Goal: Entertainment & Leisure: Consume media (video, audio)

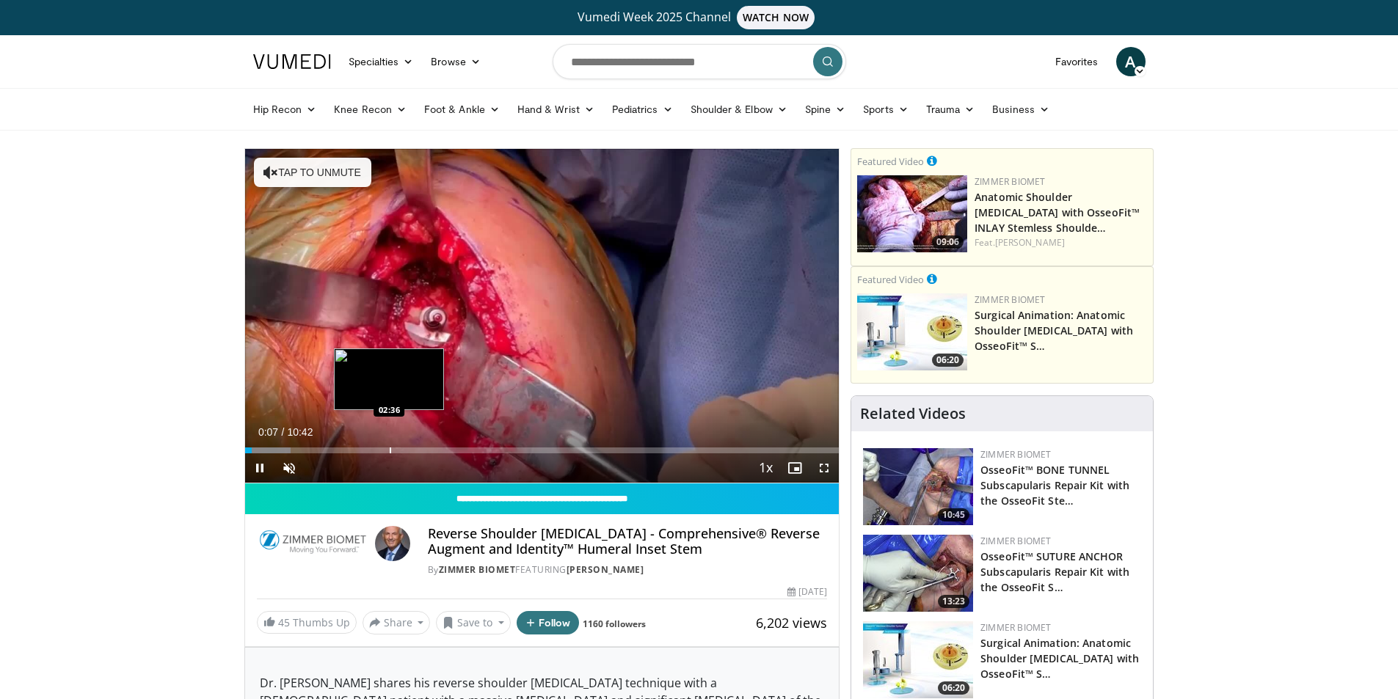
click at [388, 440] on div "Loaded : 7.71% 00:07 02:36" at bounding box center [542, 446] width 594 height 14
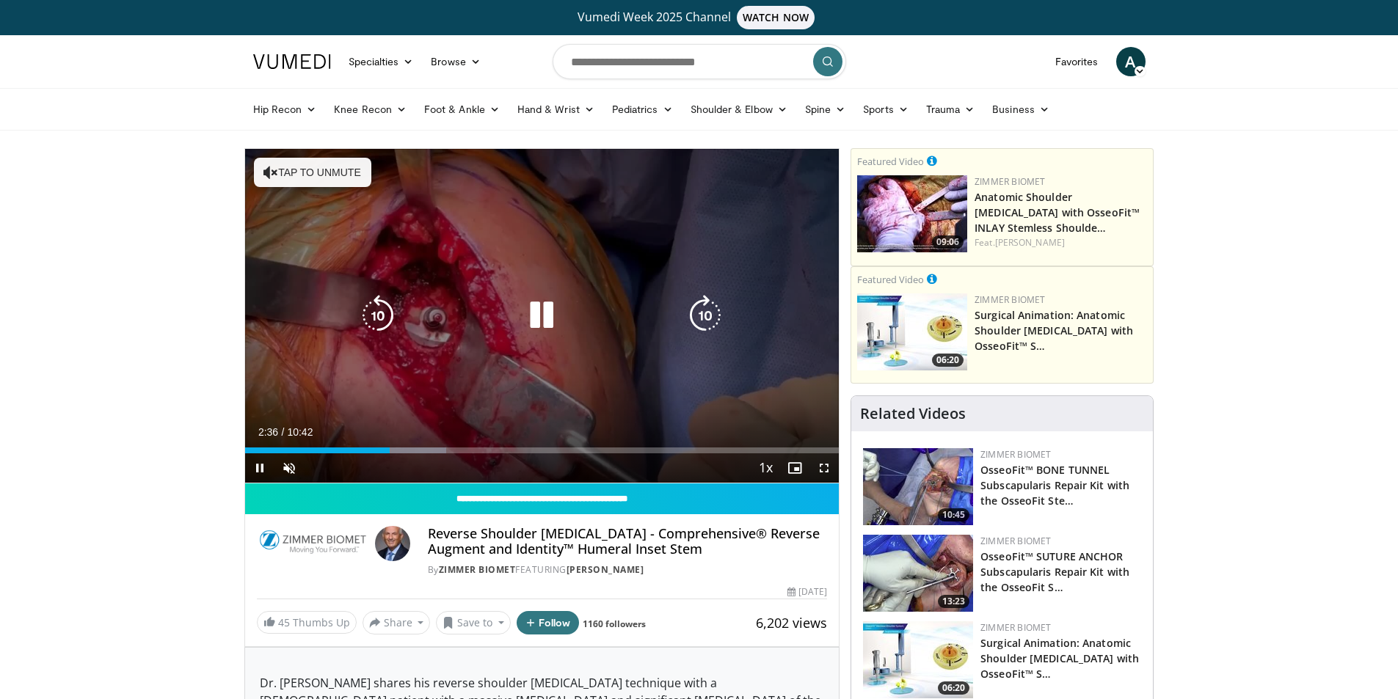
click at [338, 169] on button "Tap to unmute" at bounding box center [312, 172] width 117 height 29
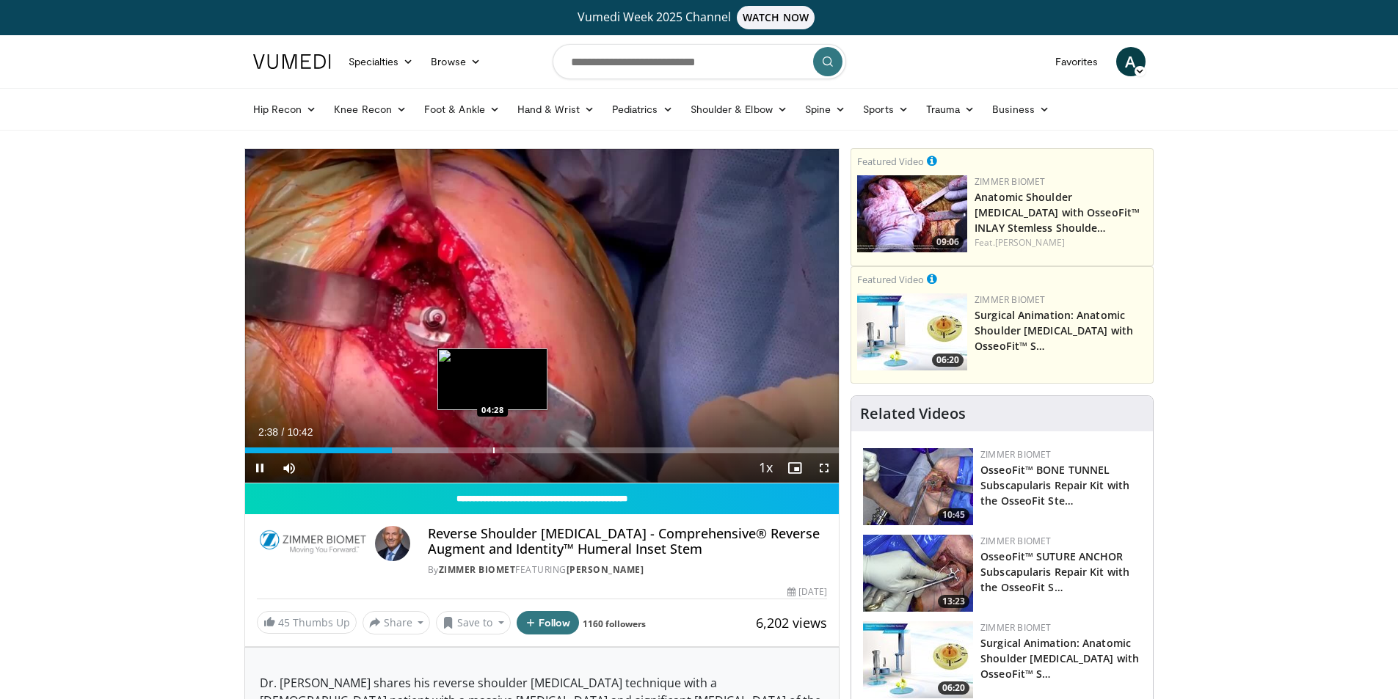
click at [492, 446] on div "Loaded : 34.24% 02:38 04:28" at bounding box center [542, 446] width 594 height 14
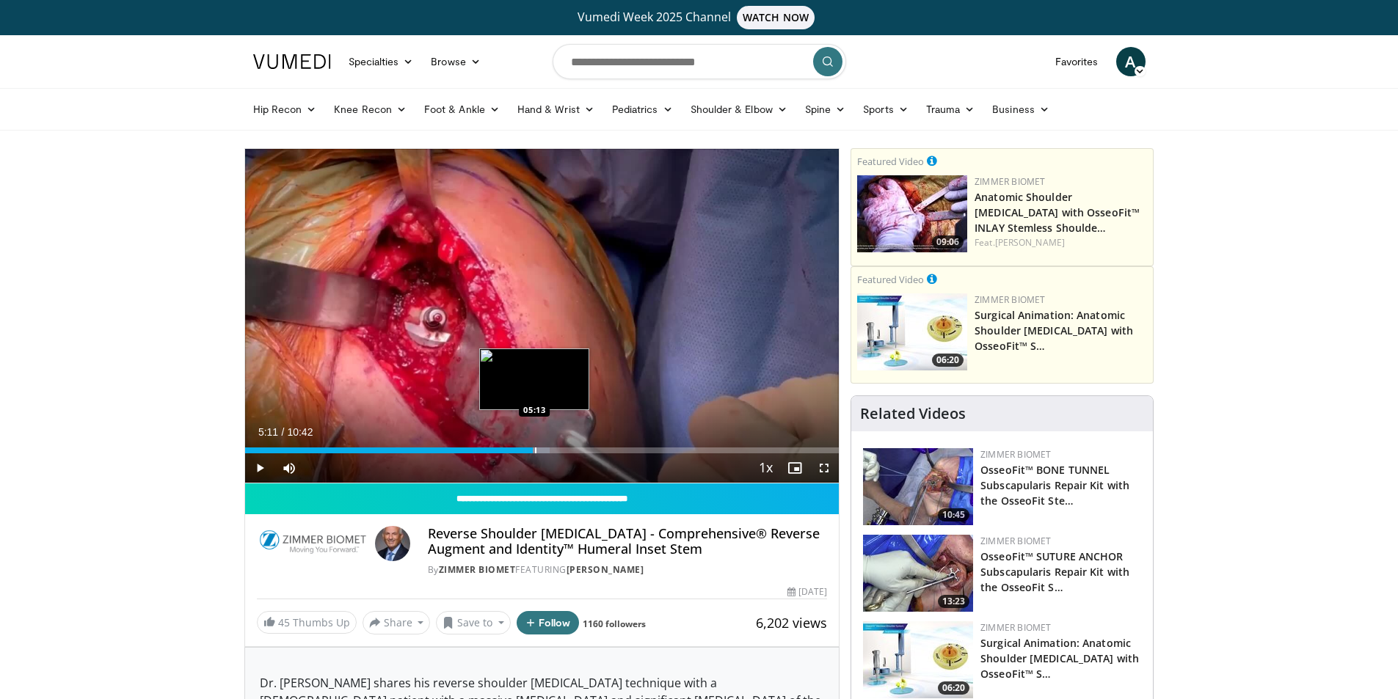
click at [533, 448] on div "Progress Bar" at bounding box center [520, 451] width 57 height 6
click at [547, 449] on div "Progress Bar" at bounding box center [545, 451] width 1 height 6
click at [588, 450] on div "Progress Bar" at bounding box center [588, 451] width 1 height 6
click at [258, 467] on span "Video Player" at bounding box center [259, 467] width 29 height 29
click at [266, 463] on span "Video Player" at bounding box center [259, 467] width 29 height 29
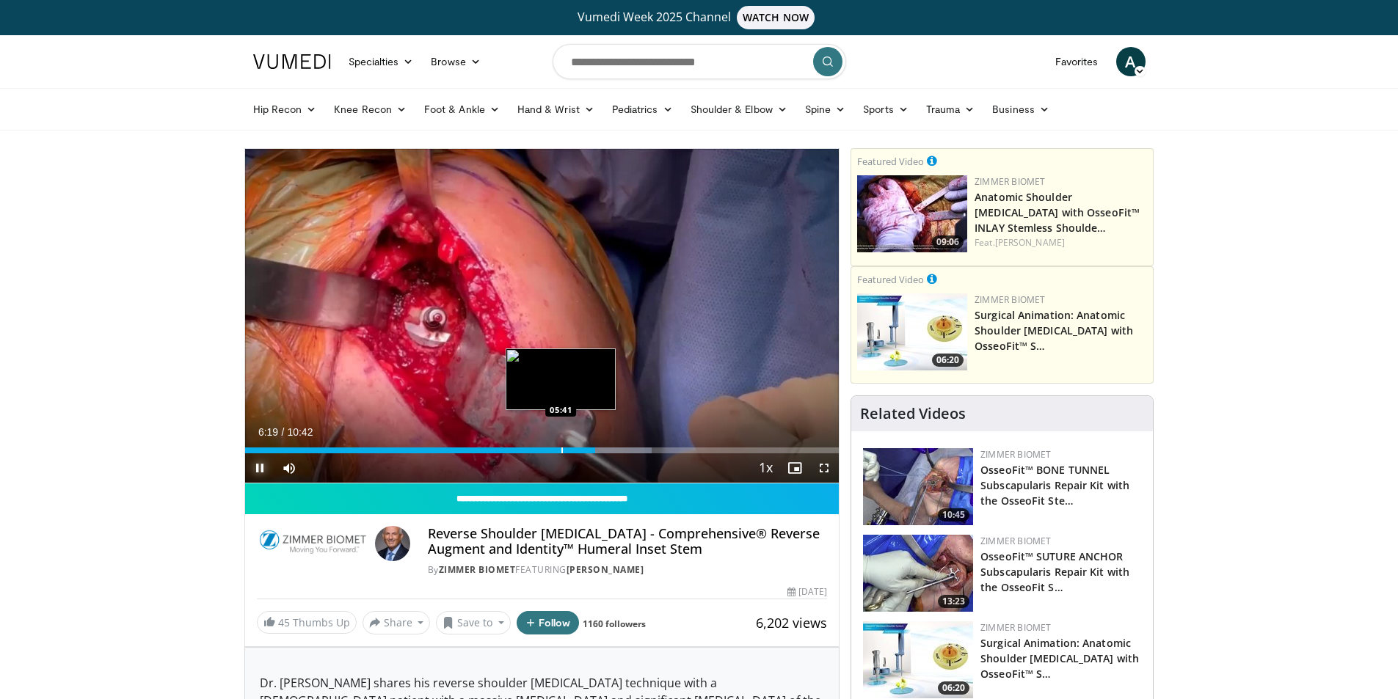
click at [561, 448] on div "Progress Bar" at bounding box center [561, 451] width 1 height 6
click at [604, 450] on div "Progress Bar" at bounding box center [604, 451] width 1 height 6
click at [592, 452] on div "Progress Bar" at bounding box center [592, 451] width 1 height 6
click at [581, 452] on div "Progress Bar" at bounding box center [581, 451] width 1 height 6
click at [257, 472] on span "Video Player" at bounding box center [259, 467] width 29 height 29
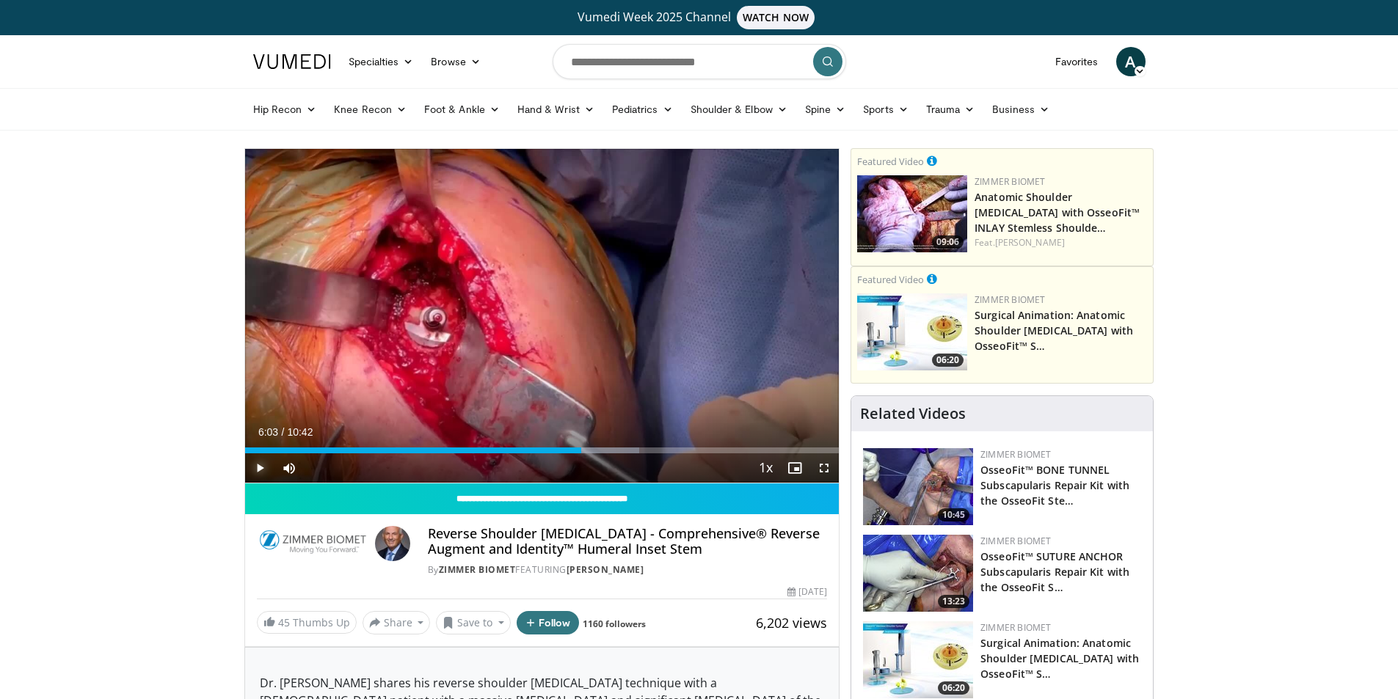
click at [269, 478] on span "Video Player" at bounding box center [259, 467] width 29 height 29
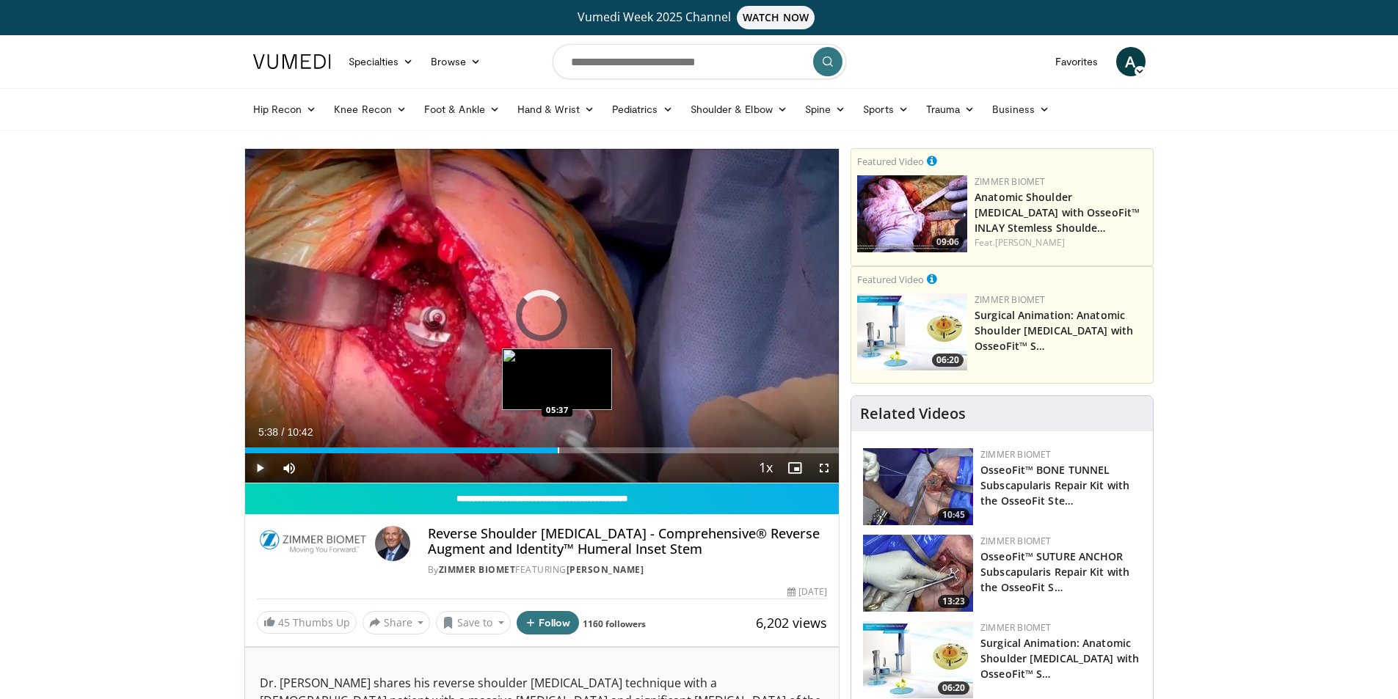
click at [558, 450] on div "Progress Bar" at bounding box center [558, 451] width 1 height 6
click at [568, 450] on div "Progress Bar" at bounding box center [568, 451] width 1 height 6
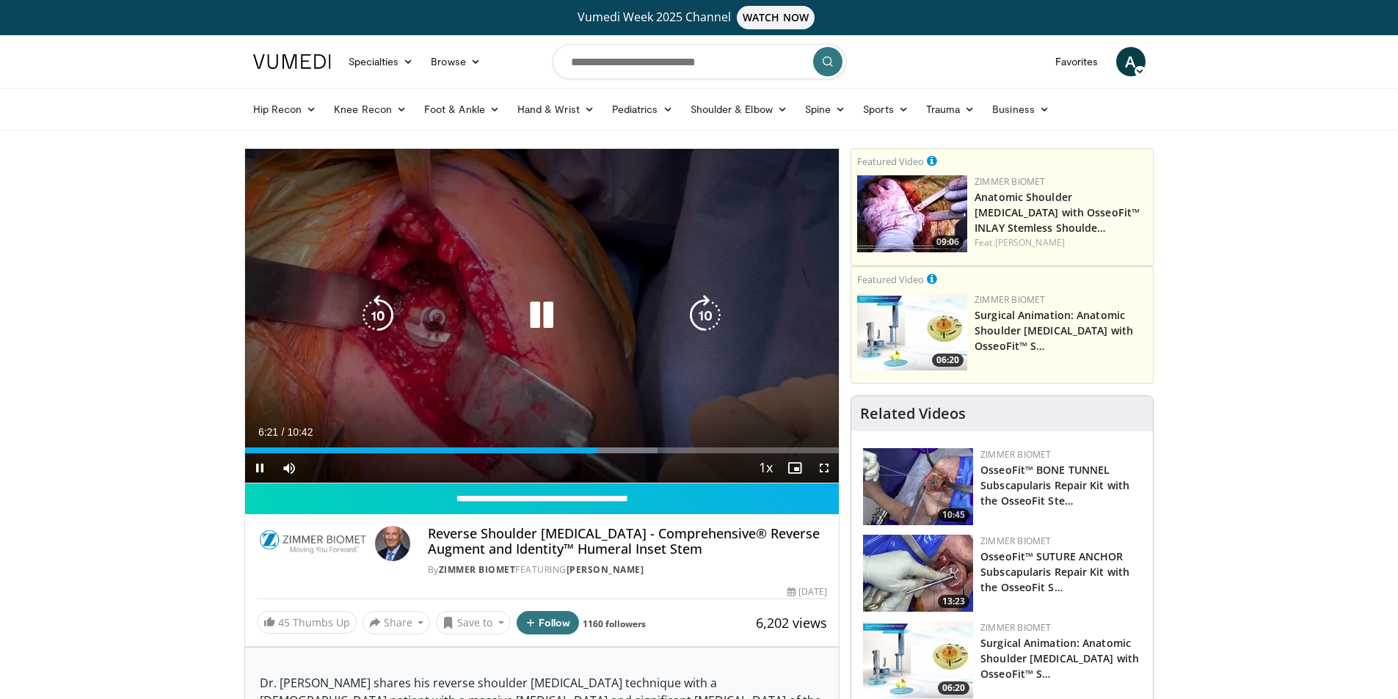
click at [543, 310] on icon "Video Player" at bounding box center [541, 315] width 41 height 41
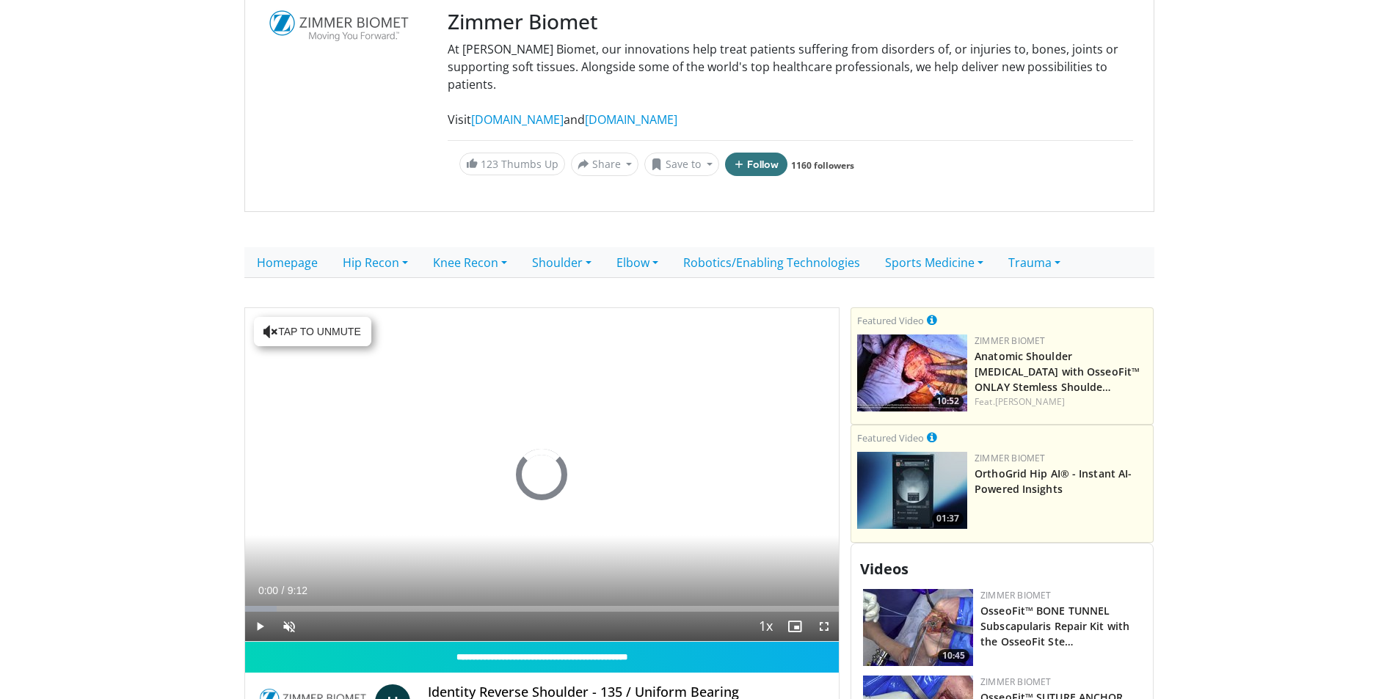
scroll to position [220, 0]
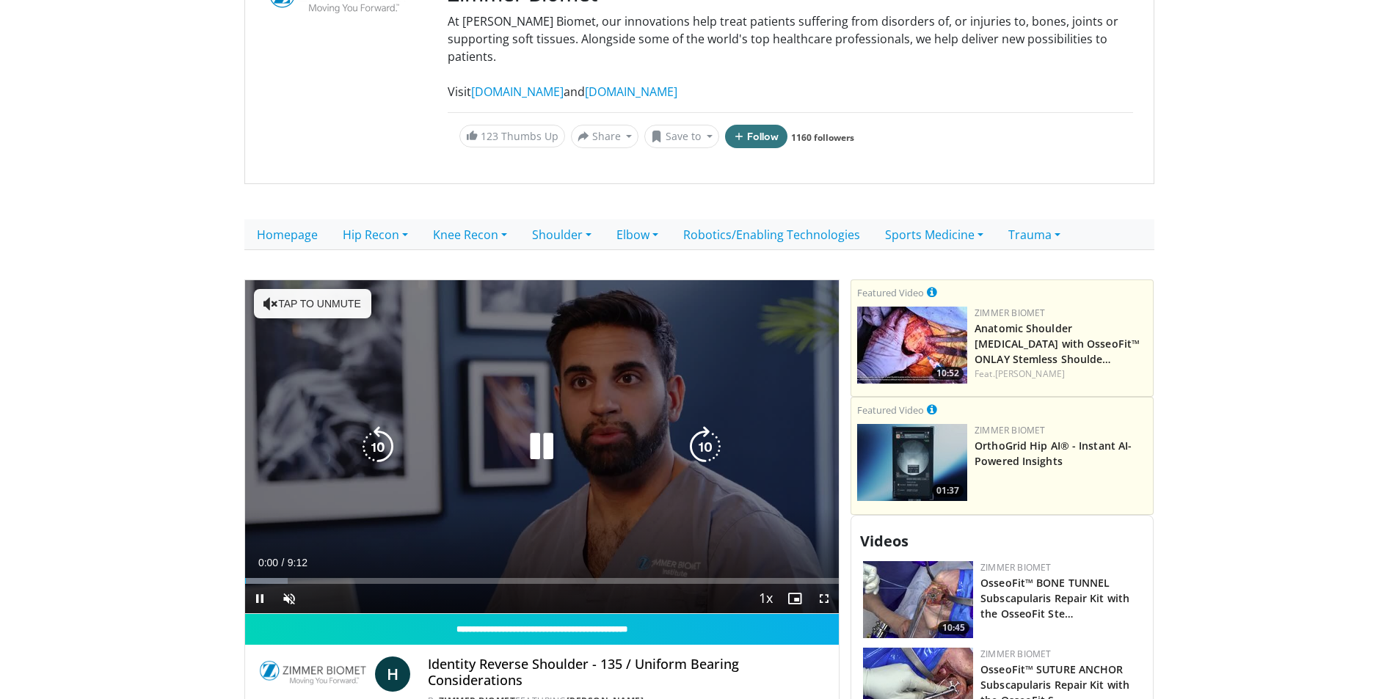
click at [404, 383] on div "10 seconds Tap to unmute" at bounding box center [542, 447] width 594 height 334
click at [335, 289] on button "Tap to unmute" at bounding box center [312, 303] width 117 height 29
click at [533, 430] on icon "Video Player" at bounding box center [541, 446] width 41 height 41
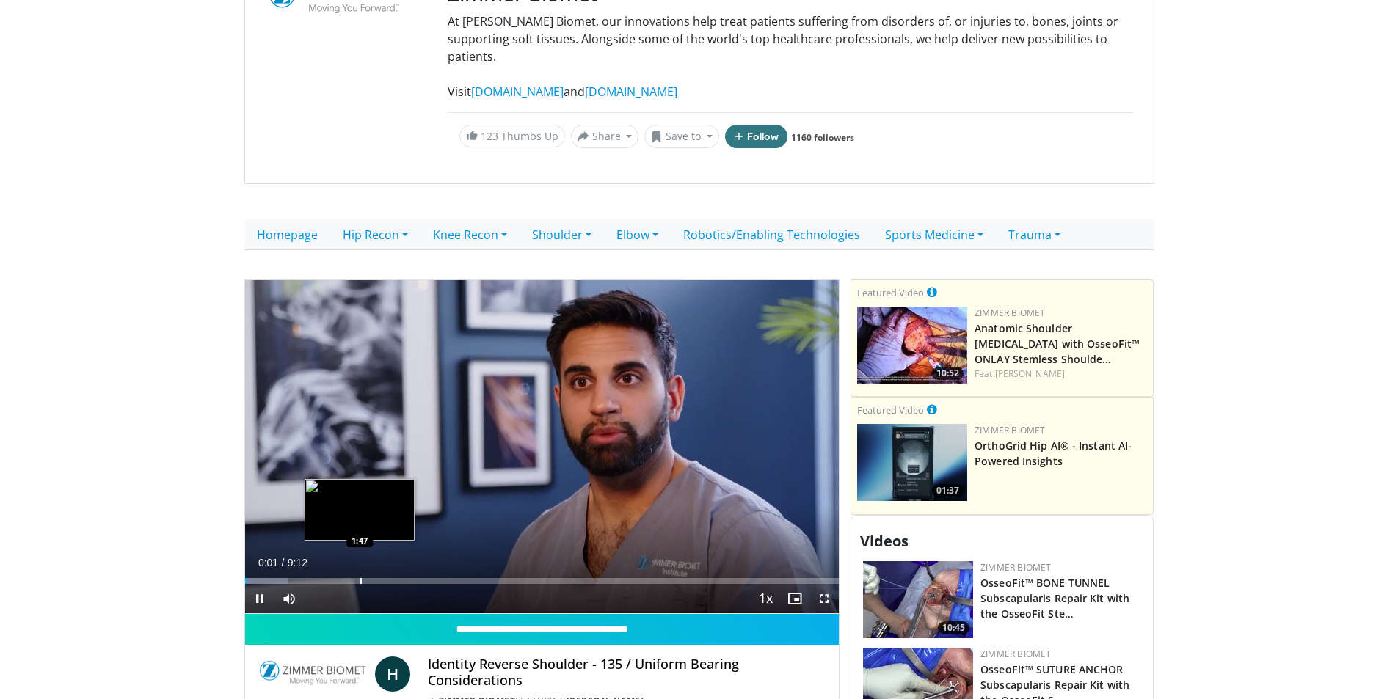
click at [360, 578] on div "Progress Bar" at bounding box center [360, 581] width 1 height 6
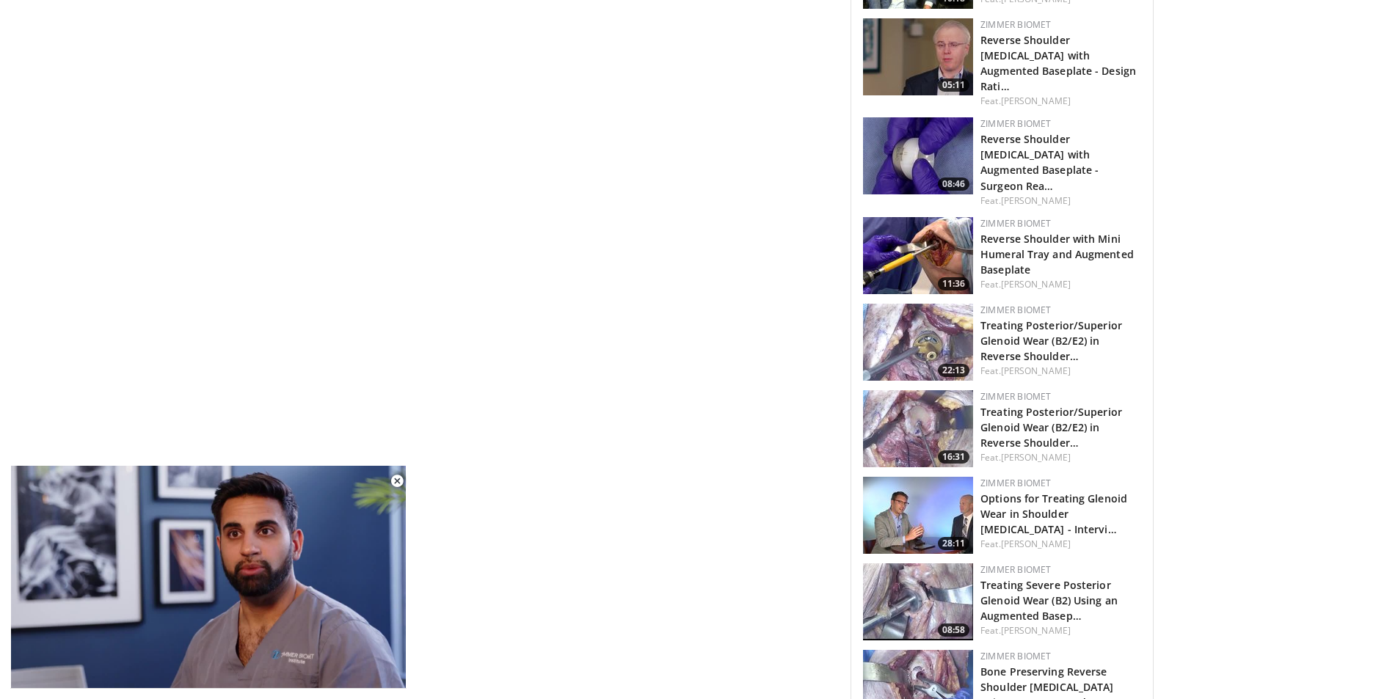
scroll to position [3375, 0]
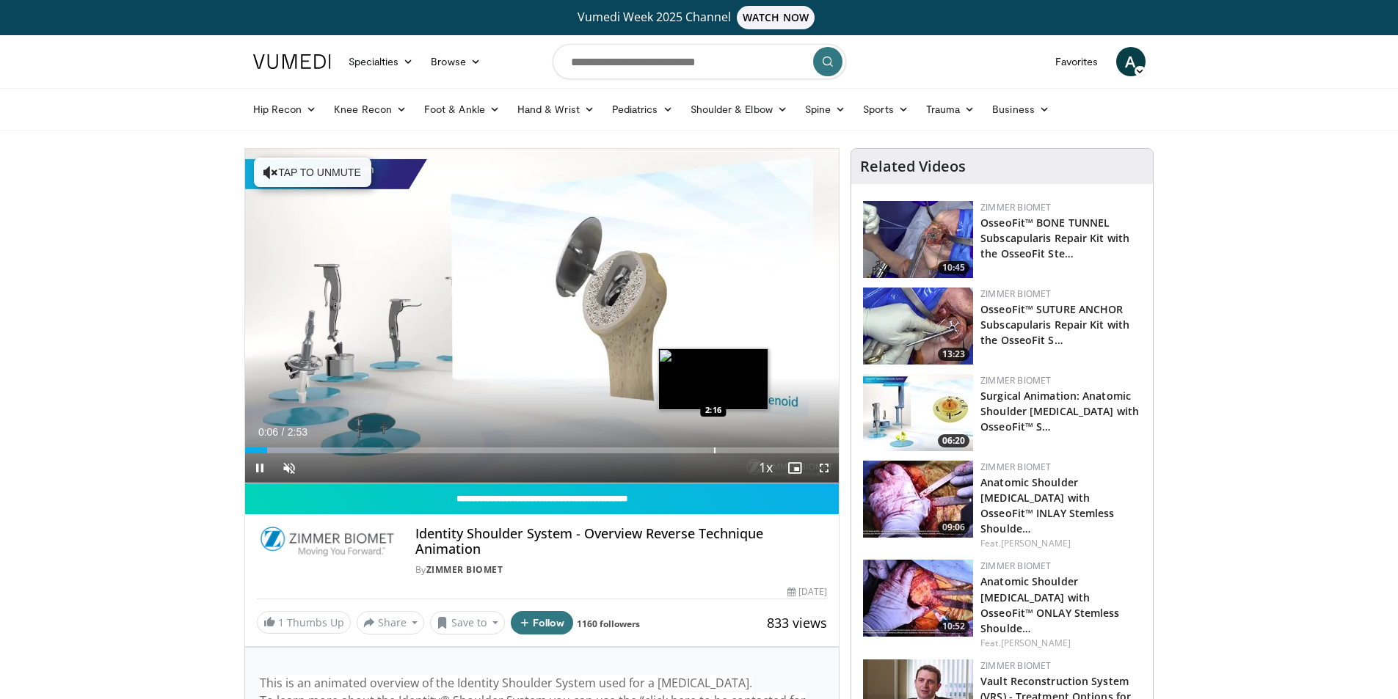
click at [712, 448] on div "Loaded : 22.87% 0:06 2:16" at bounding box center [542, 451] width 594 height 6
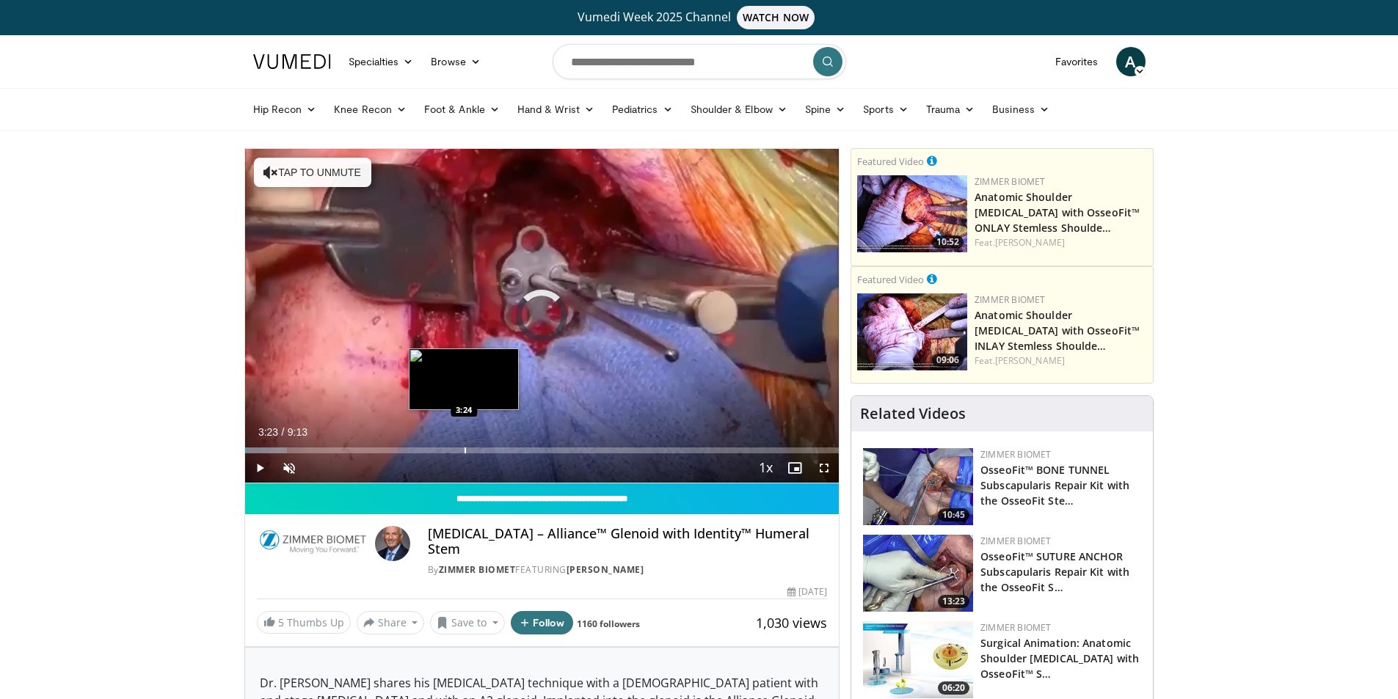
click at [463, 446] on div "Loaded : 7.15% 0:01 3:24" at bounding box center [542, 446] width 594 height 14
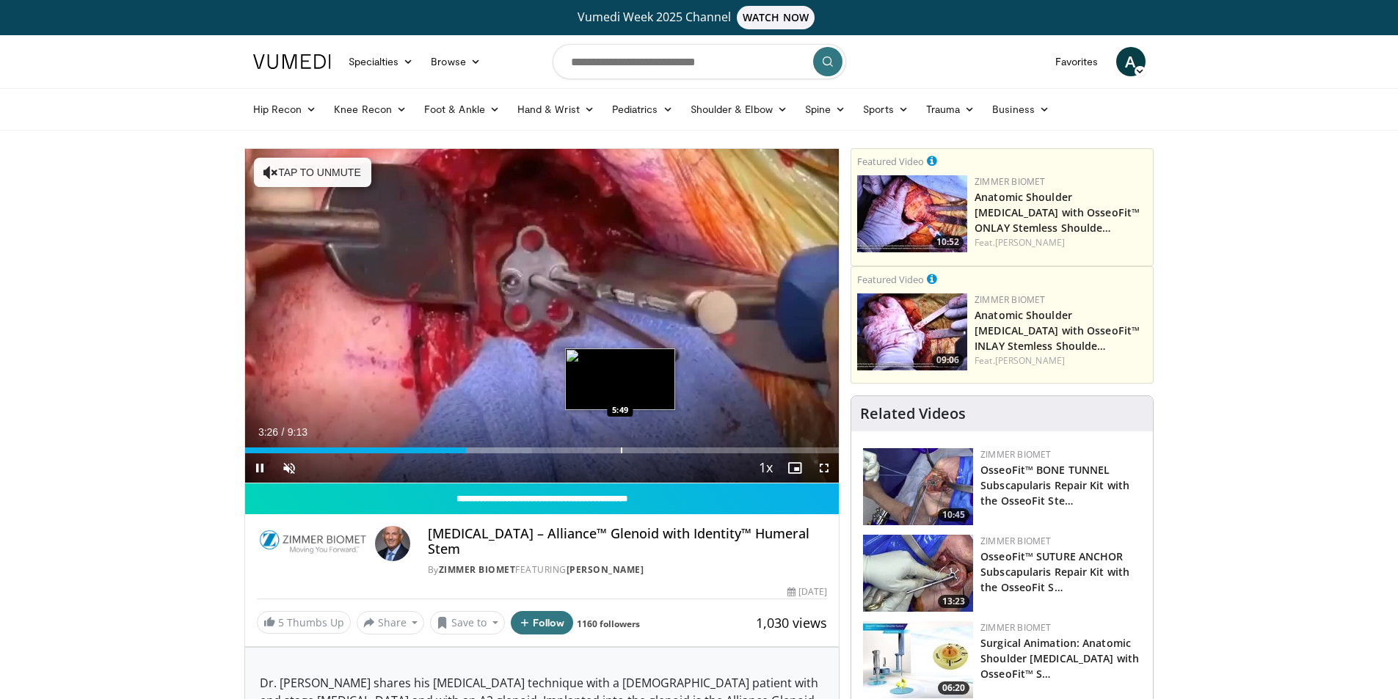
click at [618, 444] on div "Loaded : 48.37% 3:26 5:49" at bounding box center [542, 446] width 594 height 14
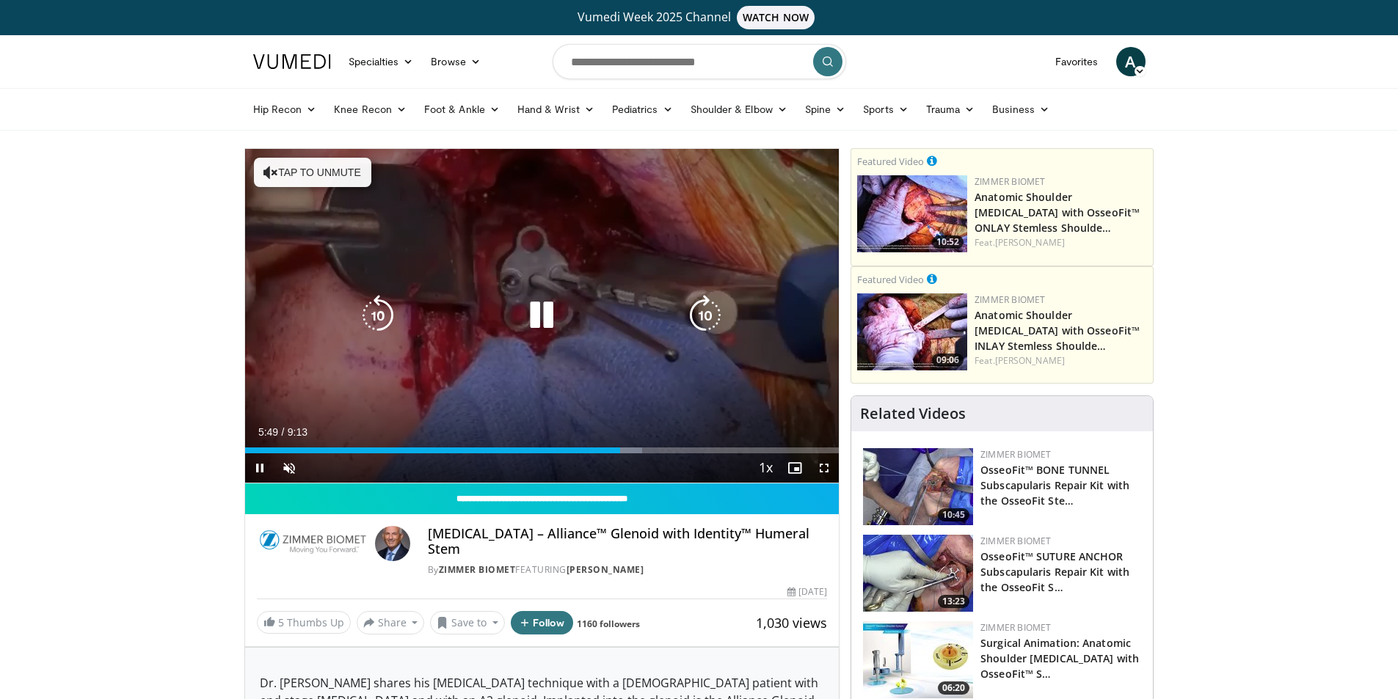
click at [306, 184] on button "Tap to unmute" at bounding box center [312, 172] width 117 height 29
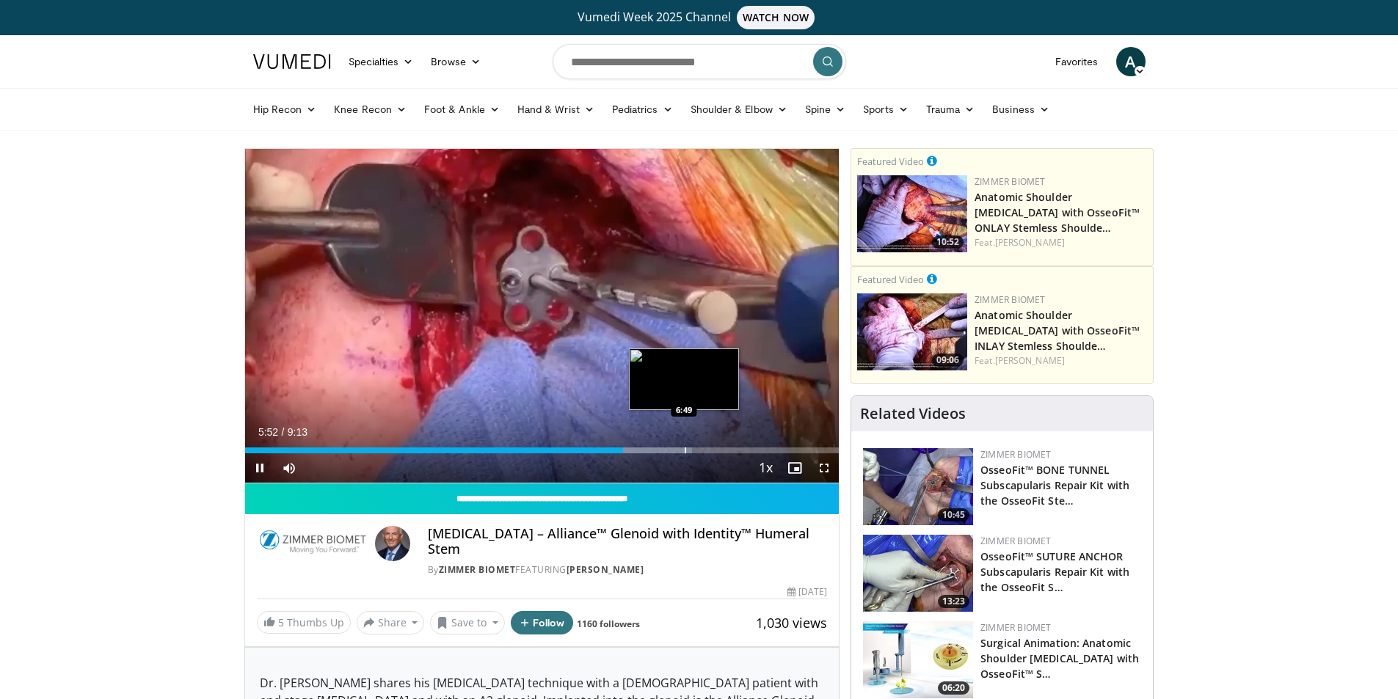
click at [685, 449] on div "Progress Bar" at bounding box center [685, 451] width 1 height 6
click at [701, 449] on div "Progress Bar" at bounding box center [701, 451] width 1 height 6
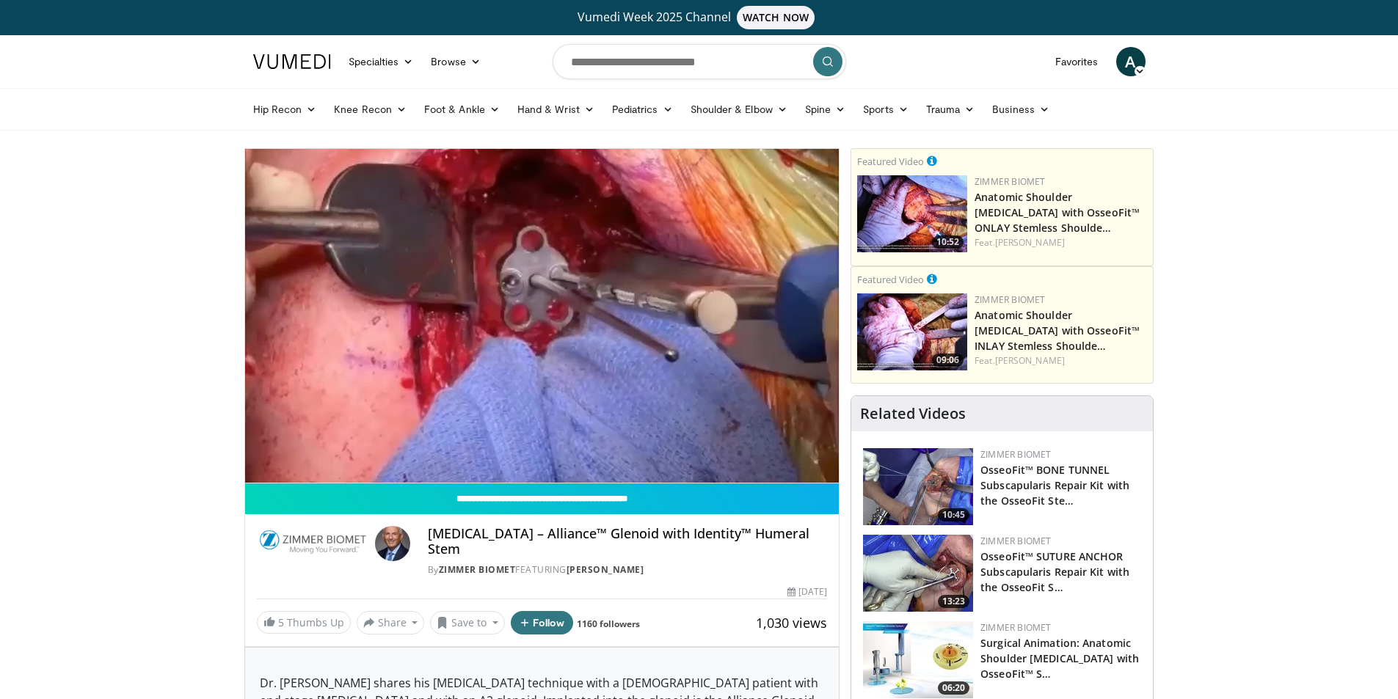
click at [742, 450] on div "10 seconds Tap to unmute" at bounding box center [542, 316] width 594 height 334
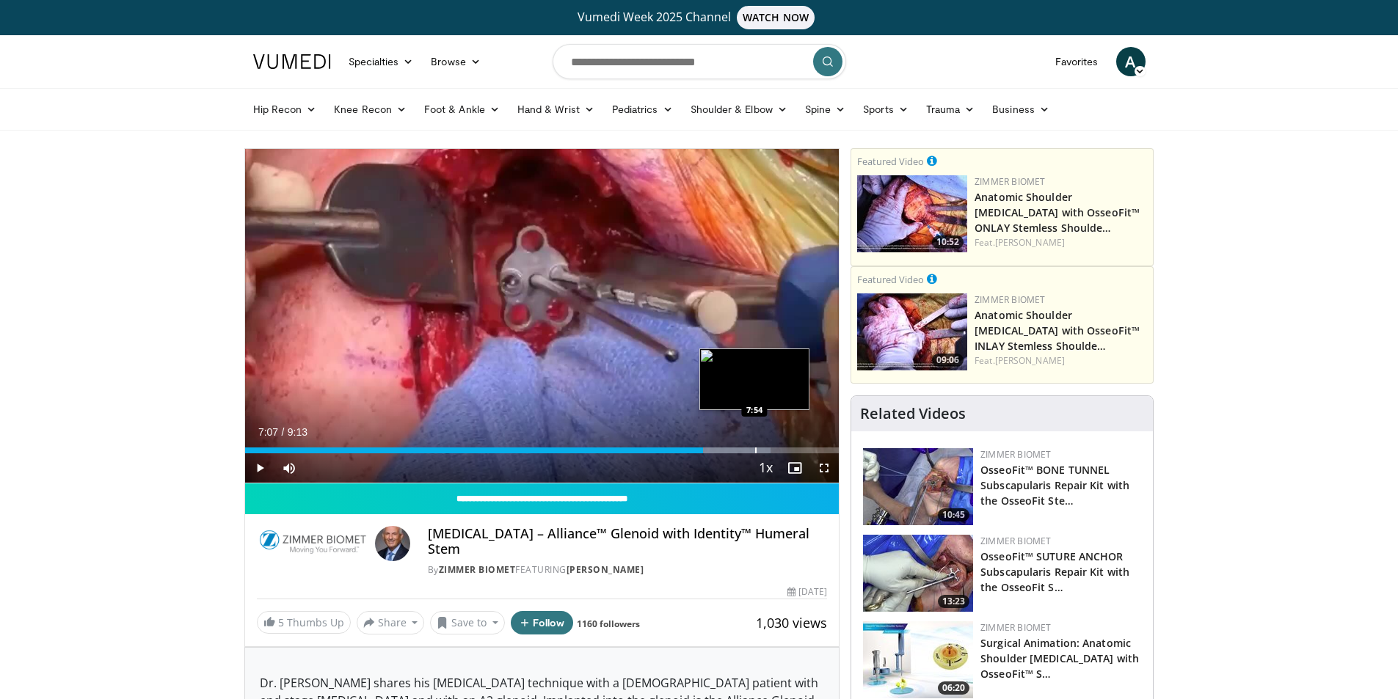
click at [755, 450] on div "Progress Bar" at bounding box center [755, 451] width 1 height 6
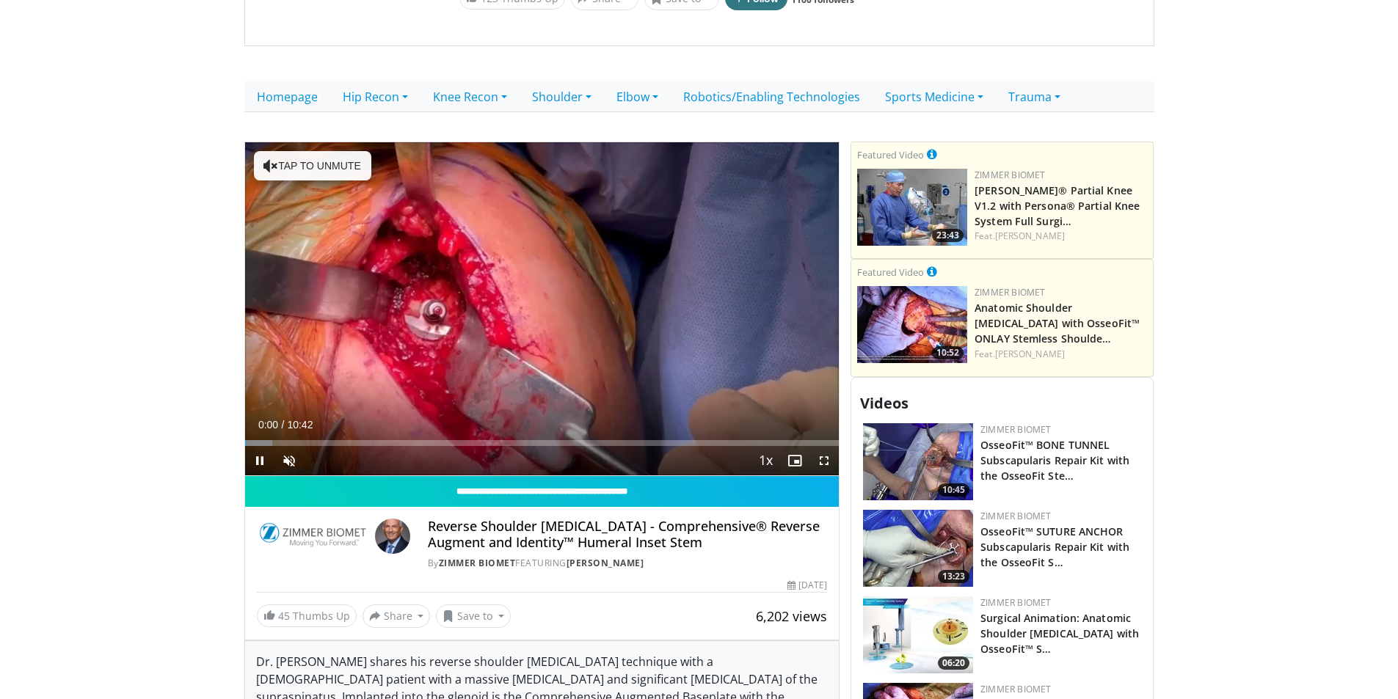
scroll to position [367, 0]
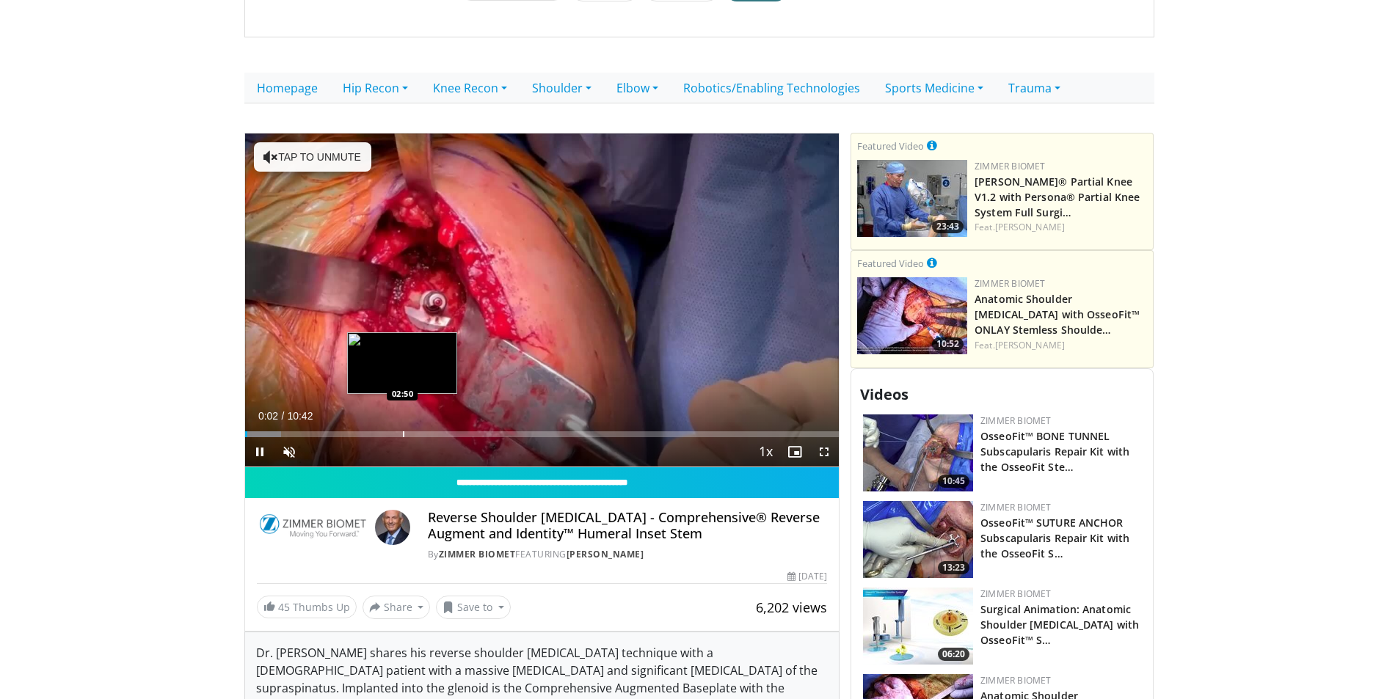
click at [403, 431] on div "Progress Bar" at bounding box center [403, 434] width 1 height 6
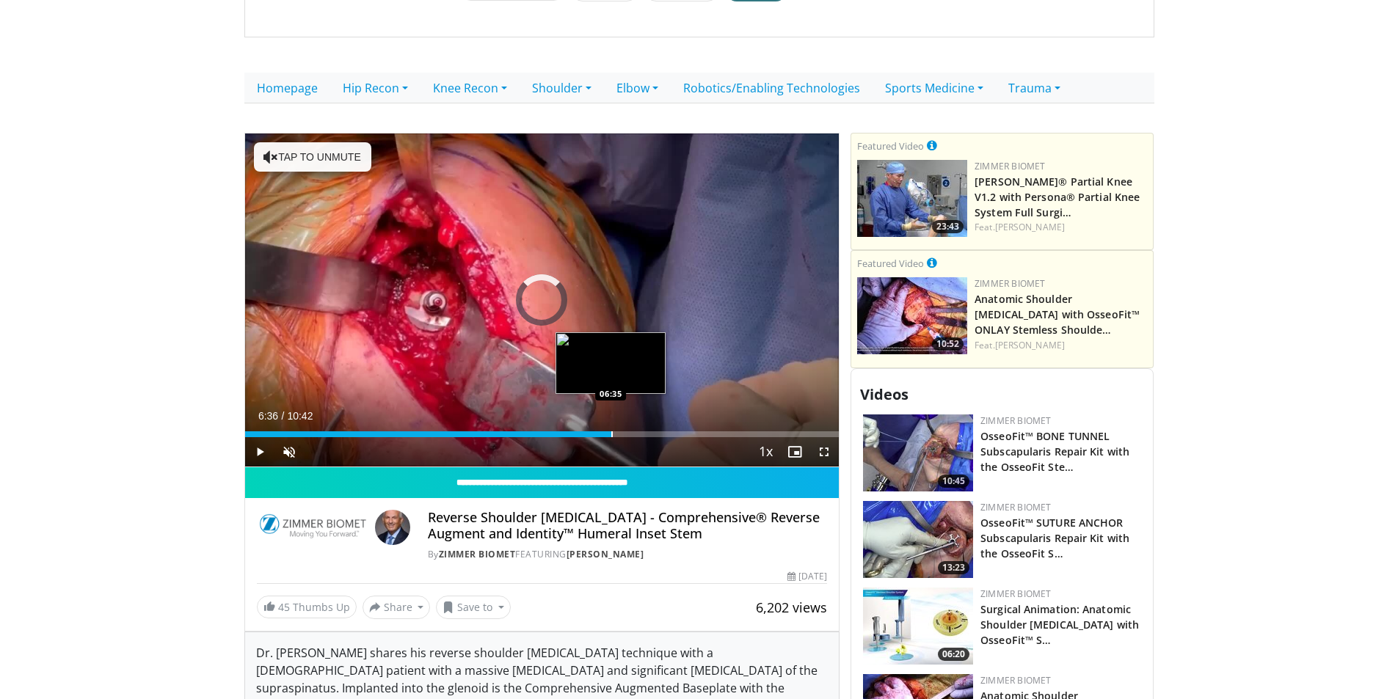
click at [611, 431] on div "Progress Bar" at bounding box center [611, 434] width 1 height 6
click at [591, 423] on div "Loaded : 71.60% 06:38 06:16" at bounding box center [542, 430] width 594 height 14
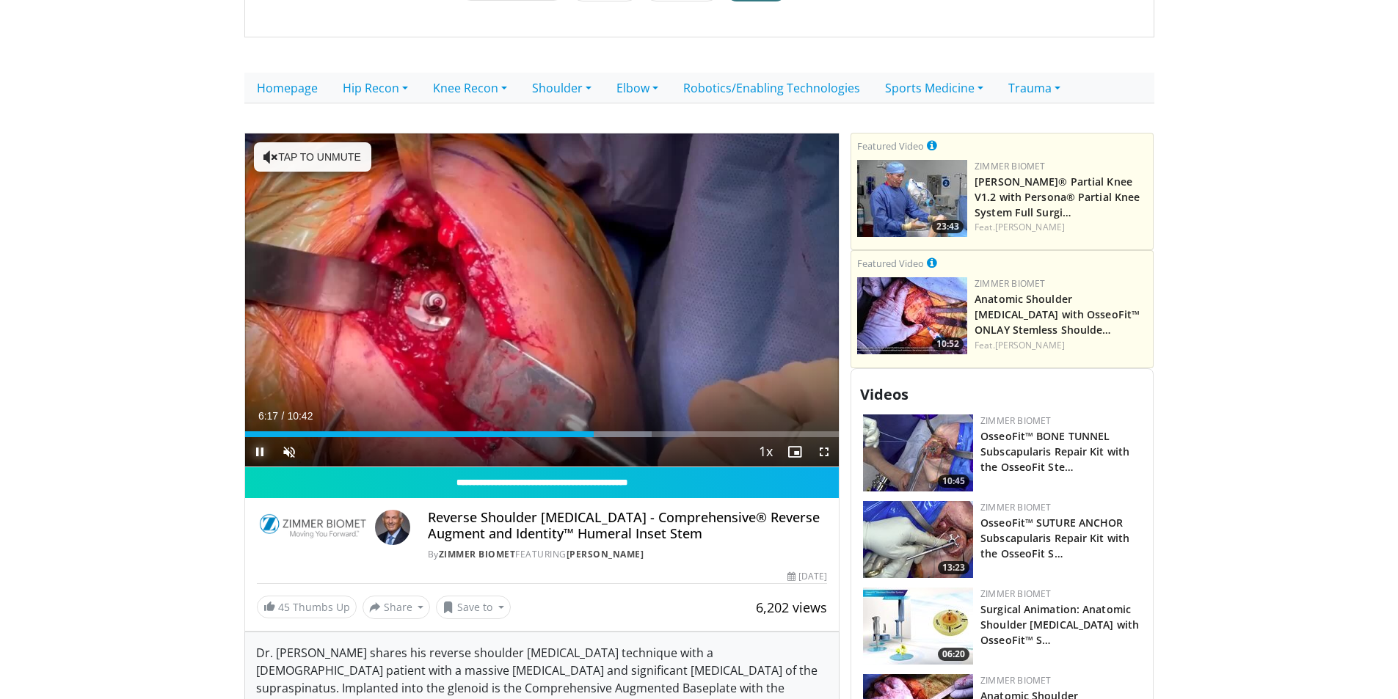
click at [259, 437] on span "Video Player" at bounding box center [259, 451] width 29 height 29
click at [264, 437] on span "Video Player" at bounding box center [259, 451] width 29 height 29
click at [255, 437] on span "Video Player" at bounding box center [259, 451] width 29 height 29
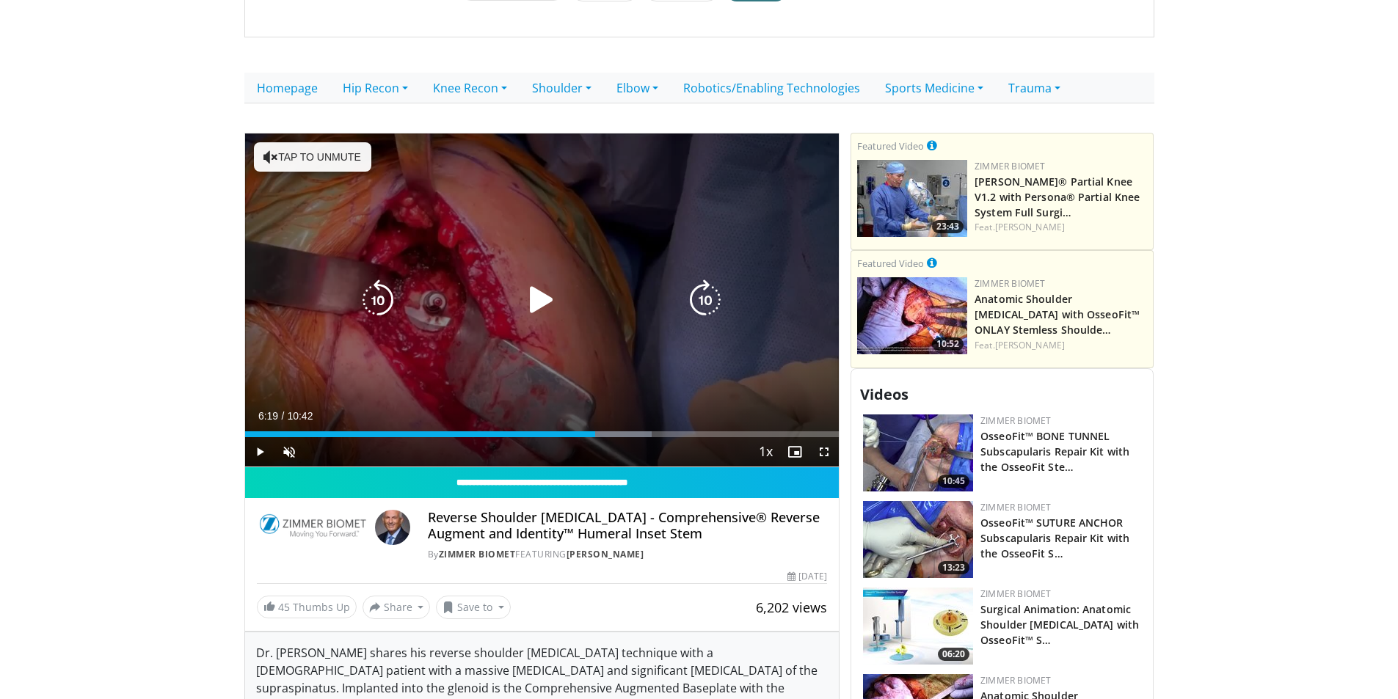
click at [541, 280] on icon "Video Player" at bounding box center [541, 300] width 41 height 41
click at [337, 147] on button "Tap to unmute" at bounding box center [312, 156] width 117 height 29
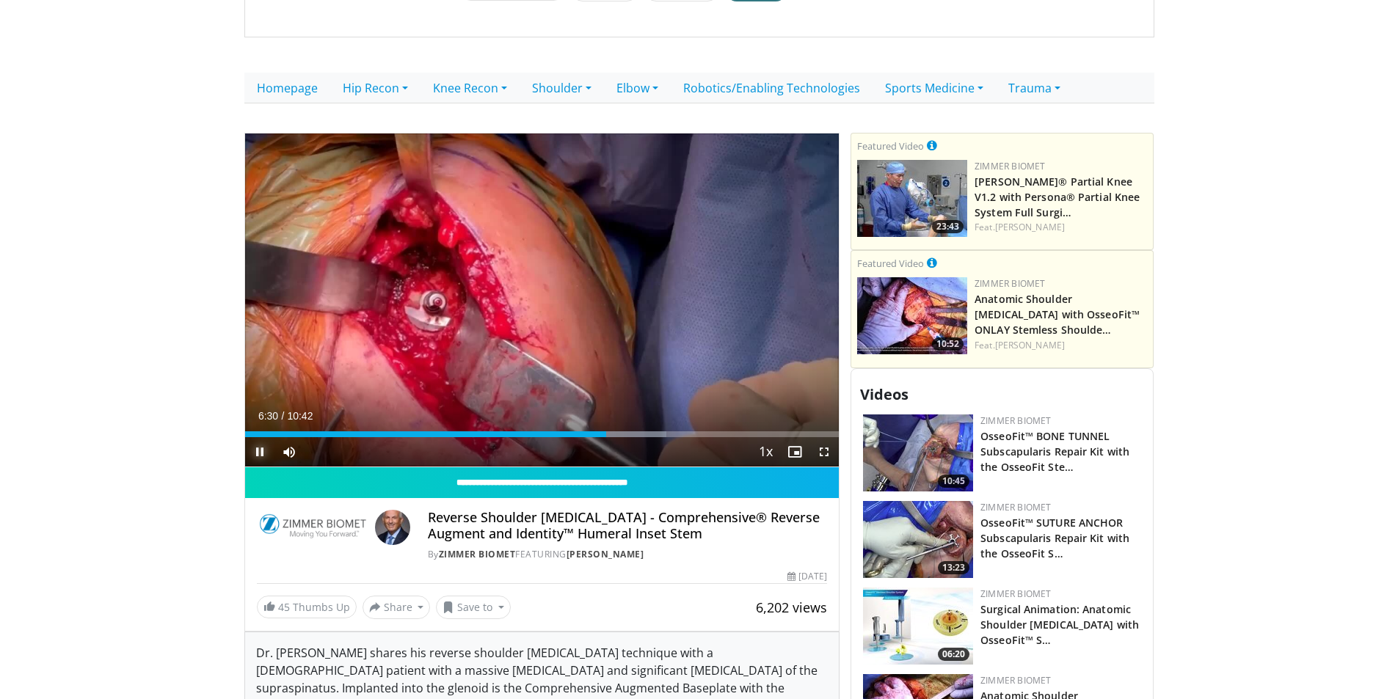
click at [260, 437] on span "Video Player" at bounding box center [259, 451] width 29 height 29
click at [254, 437] on span "Video Player" at bounding box center [259, 451] width 29 height 29
click at [255, 437] on span "Video Player" at bounding box center [259, 451] width 29 height 29
click at [266, 437] on span "Video Player" at bounding box center [259, 451] width 29 height 29
click at [257, 437] on span "Video Player" at bounding box center [259, 451] width 29 height 29
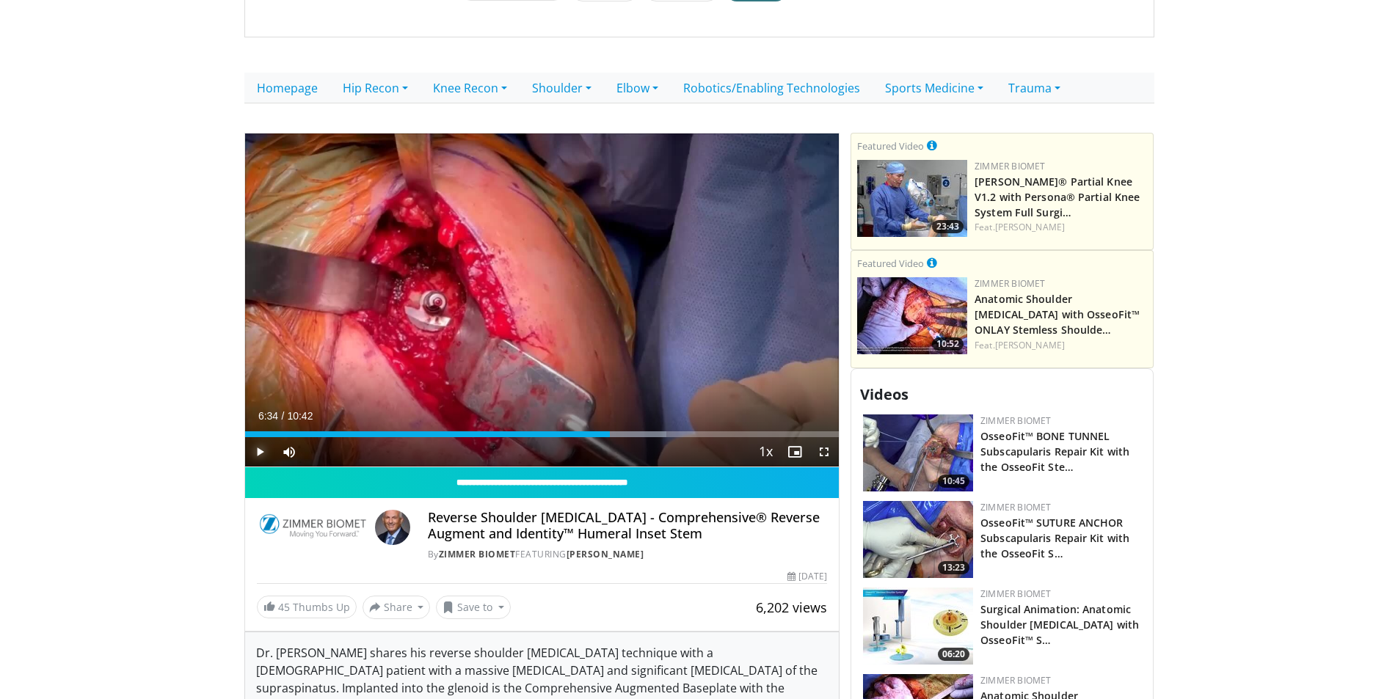
click at [257, 437] on span "Video Player" at bounding box center [259, 451] width 29 height 29
click at [262, 442] on span "Video Player" at bounding box center [259, 451] width 29 height 29
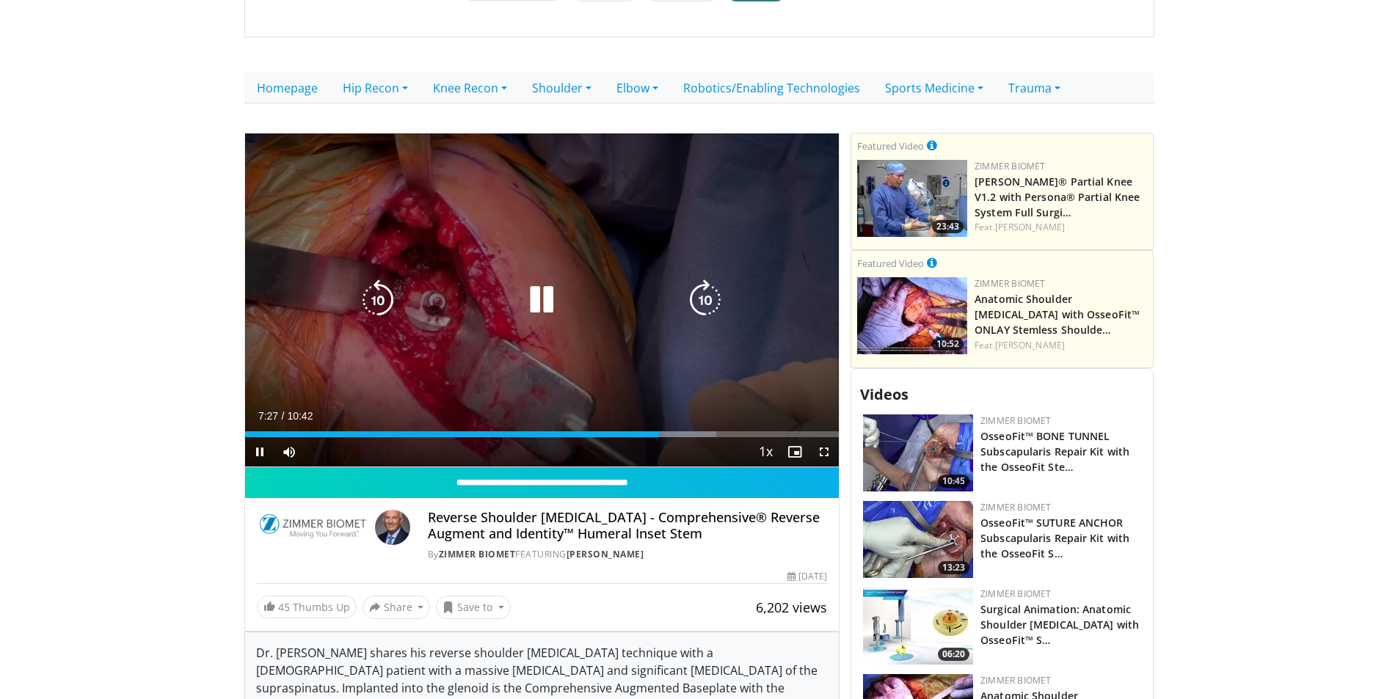
click at [536, 280] on icon "Video Player" at bounding box center [541, 300] width 41 height 41
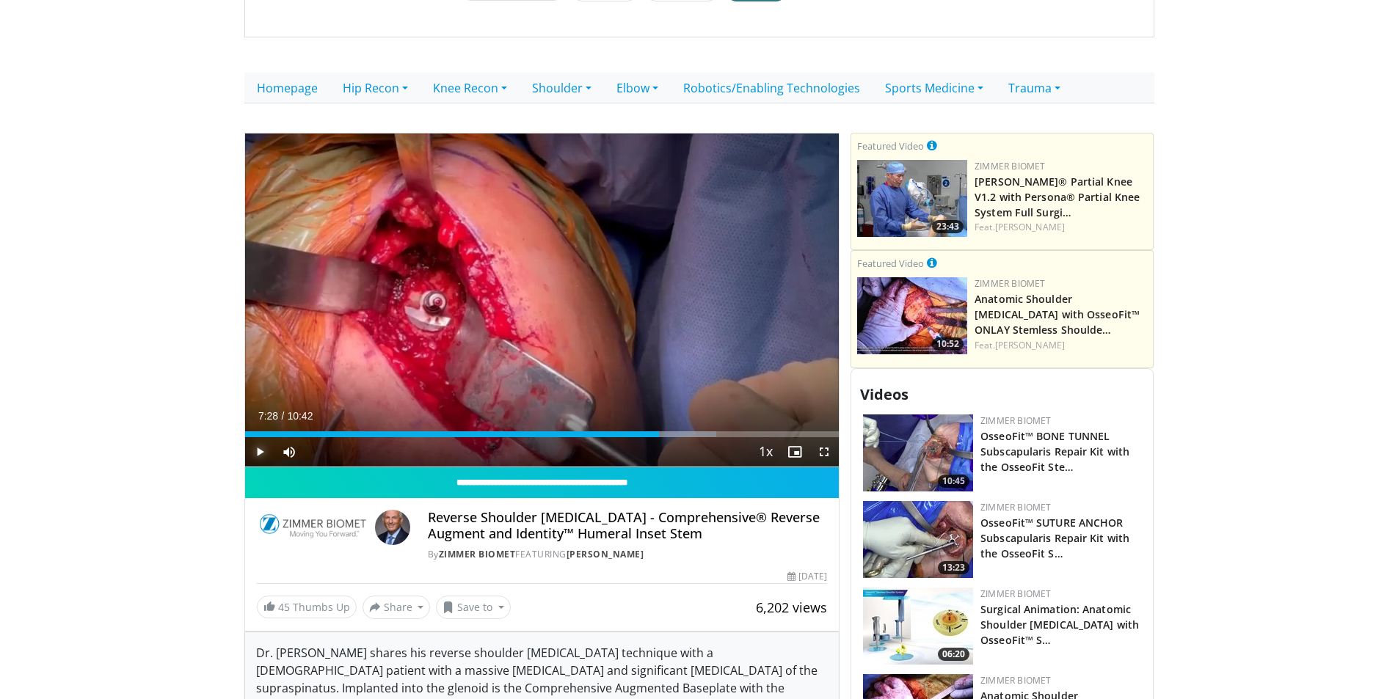
click at [254, 441] on span "Video Player" at bounding box center [259, 451] width 29 height 29
click at [263, 437] on span "Video Player" at bounding box center [259, 451] width 29 height 29
click at [258, 439] on span "Video Player" at bounding box center [259, 451] width 29 height 29
click at [258, 437] on span "Video Player" at bounding box center [259, 451] width 29 height 29
click at [254, 444] on span "Video Player" at bounding box center [259, 451] width 29 height 29
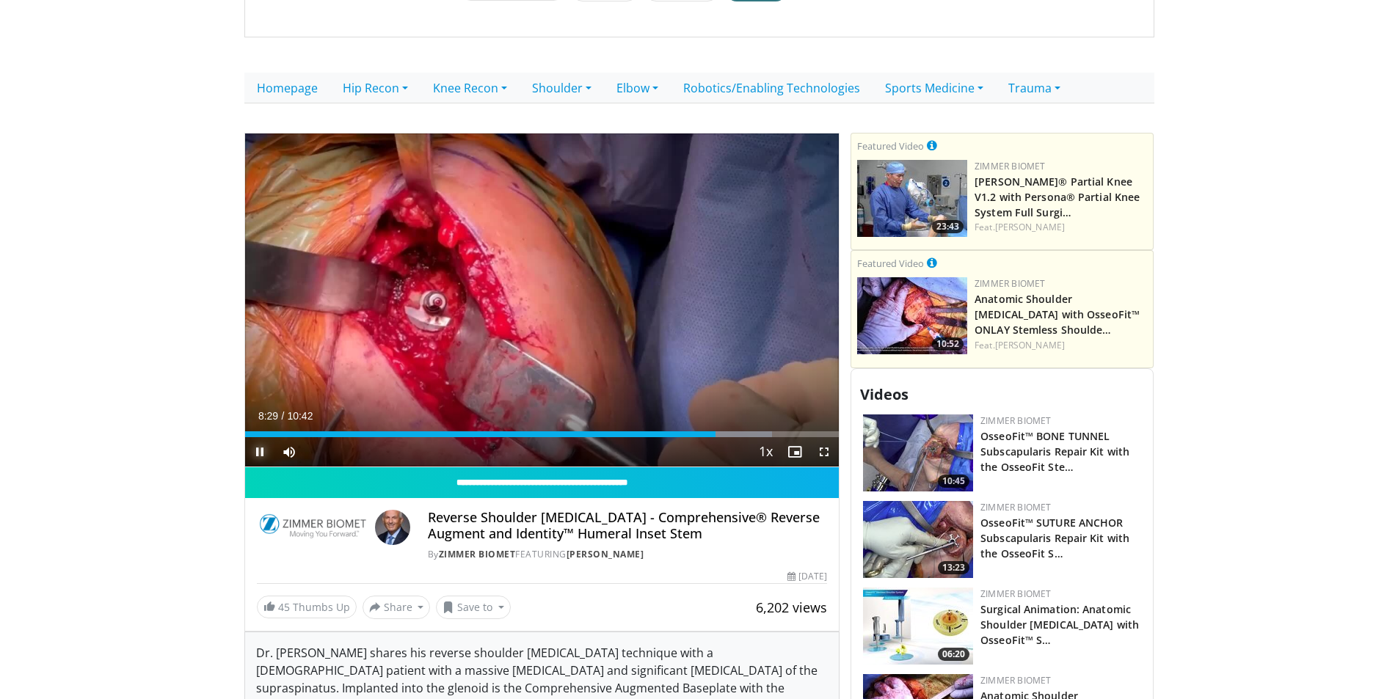
click at [261, 437] on span "Video Player" at bounding box center [259, 451] width 29 height 29
click at [259, 437] on span "Video Player" at bounding box center [259, 451] width 29 height 29
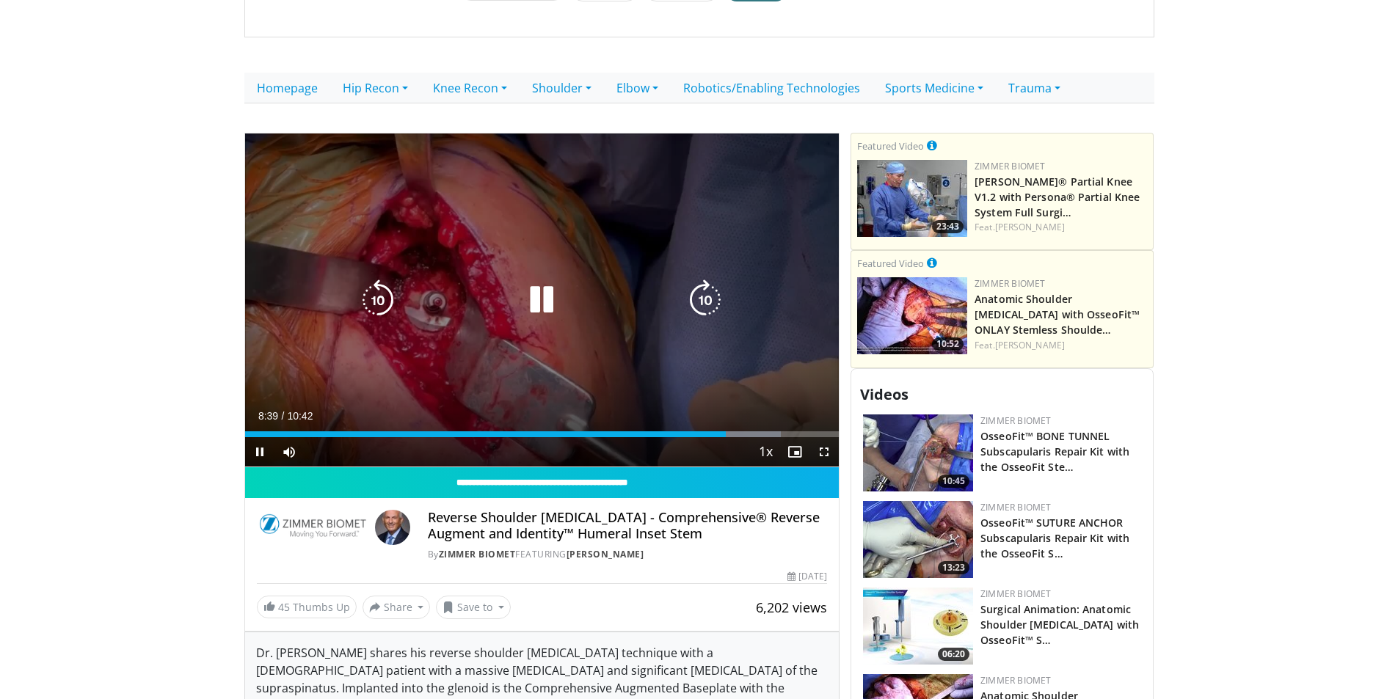
click at [546, 286] on icon "Video Player" at bounding box center [541, 300] width 41 height 41
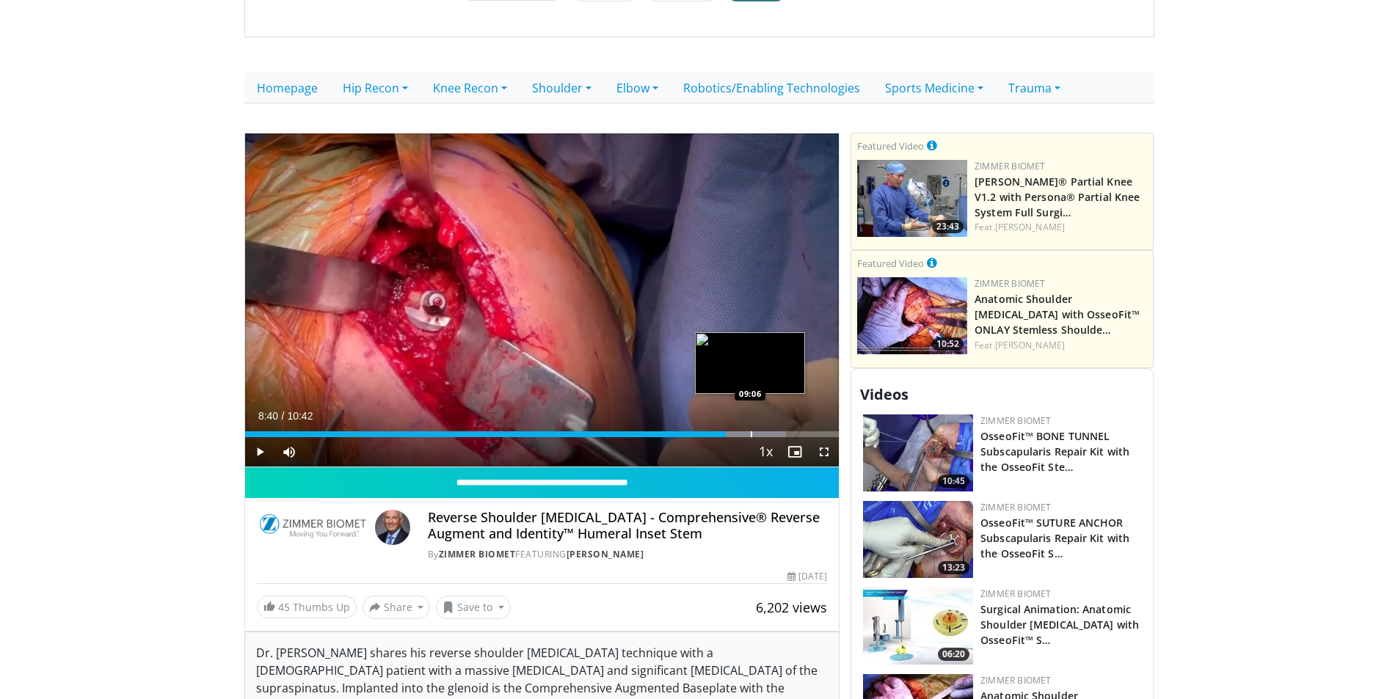
click at [751, 431] on div "Progress Bar" at bounding box center [751, 434] width 1 height 6
click at [747, 431] on div "Progress Bar" at bounding box center [747, 434] width 1 height 6
click at [718, 431] on div "Progress Bar" at bounding box center [718, 434] width 1 height 6
click at [263, 442] on span "Video Player" at bounding box center [259, 451] width 29 height 29
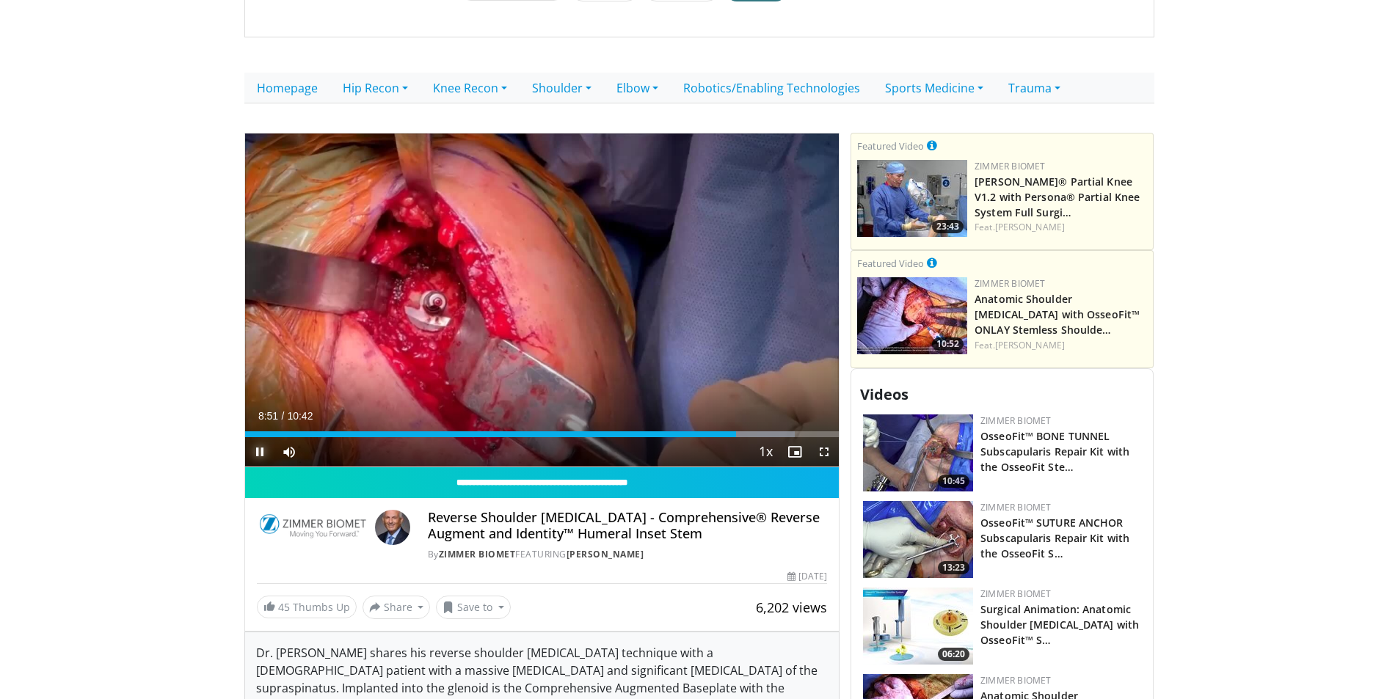
click at [259, 437] on span "Video Player" at bounding box center [259, 451] width 29 height 29
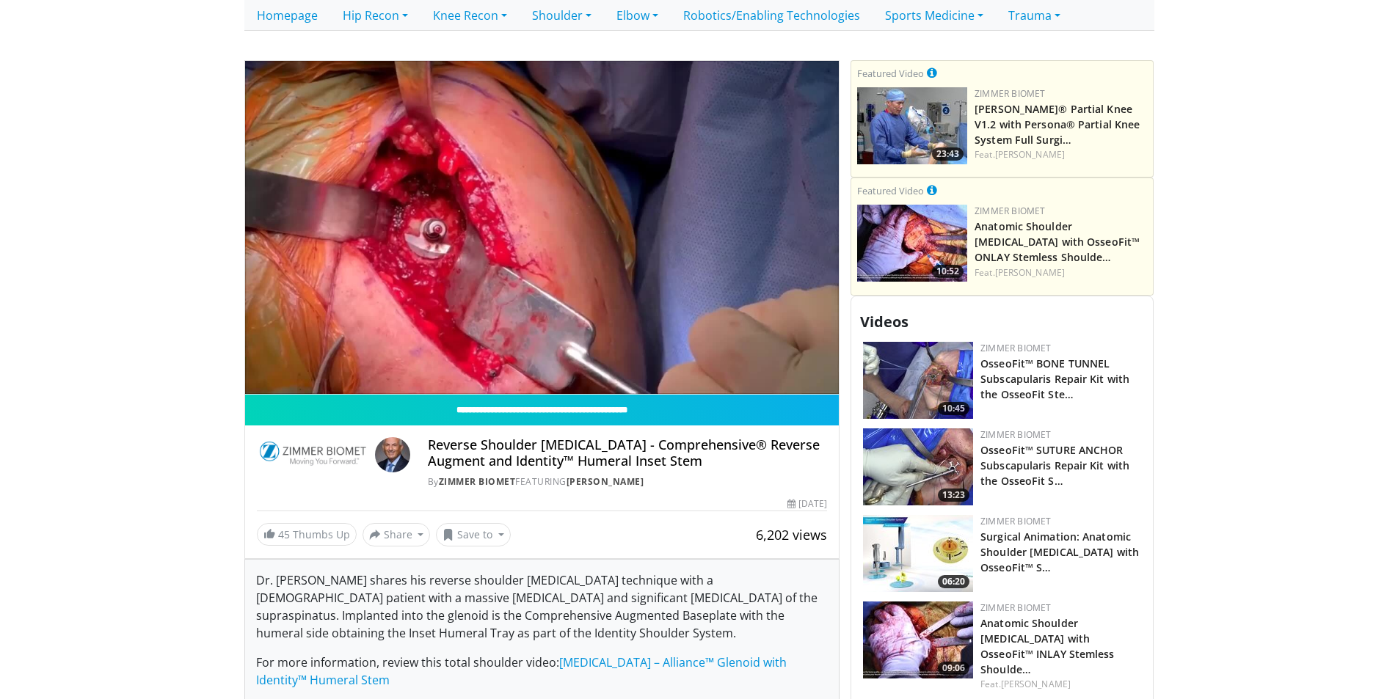
scroll to position [440, 0]
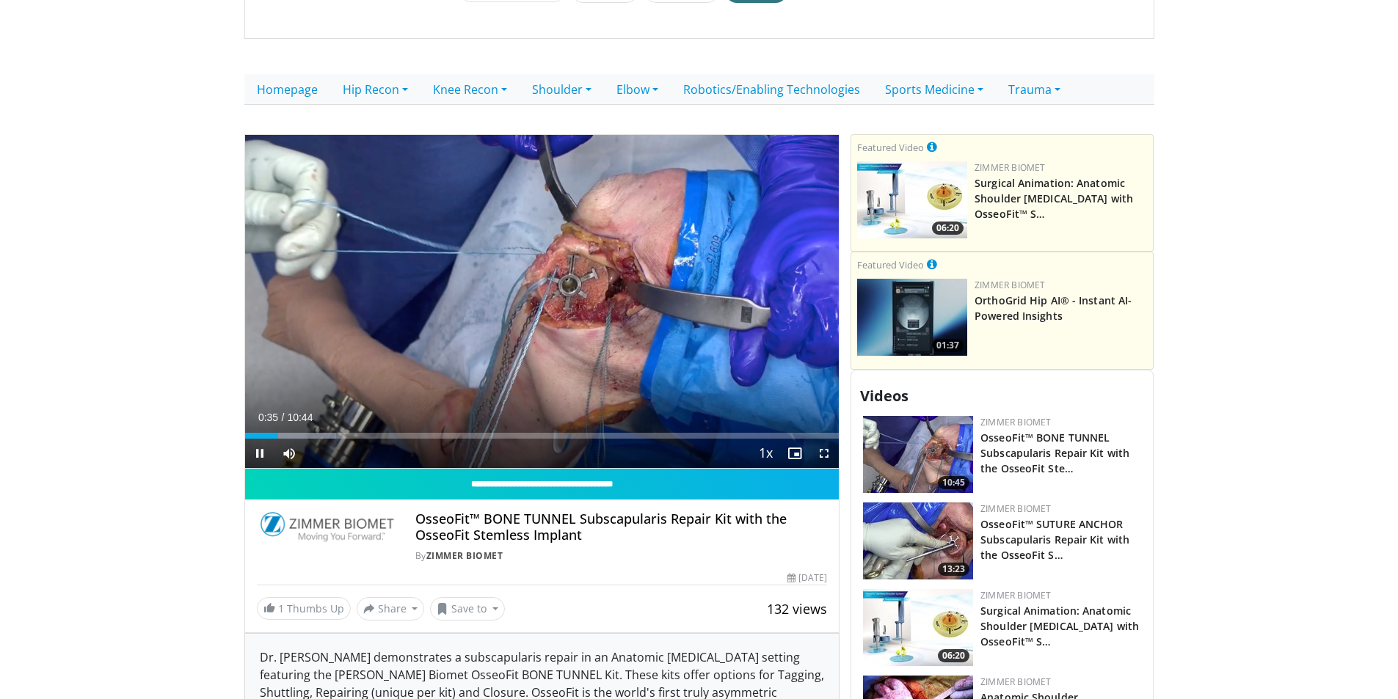
scroll to position [367, 0]
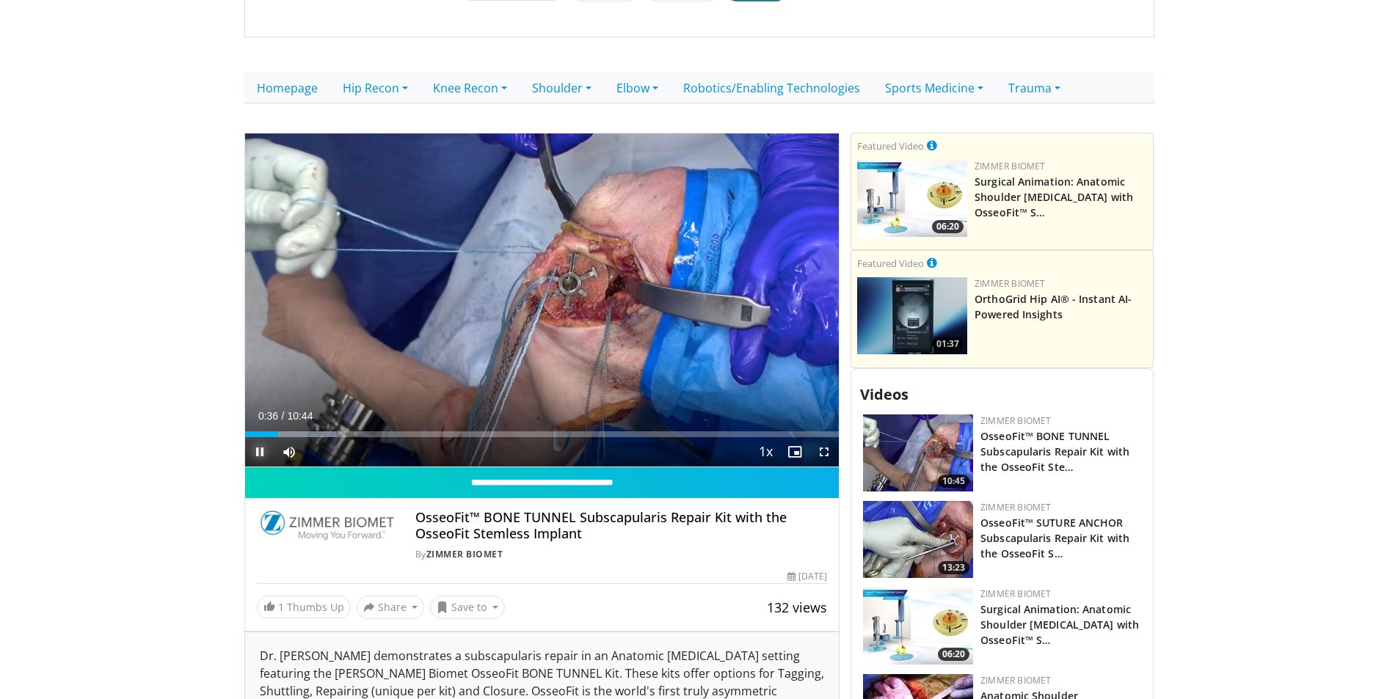
click at [264, 437] on span "Video Player" at bounding box center [259, 451] width 29 height 29
